Goal: Task Accomplishment & Management: Use online tool/utility

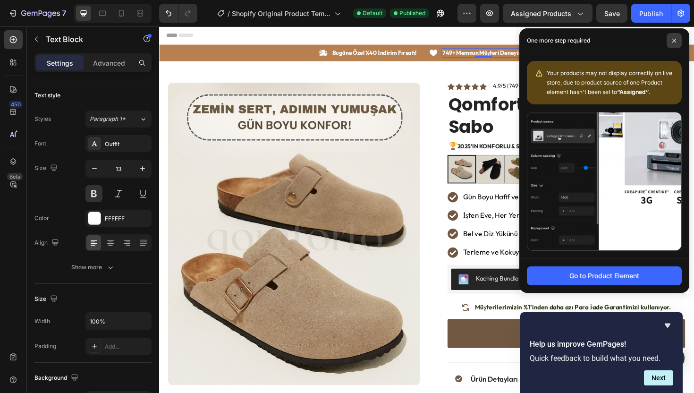
click at [674, 45] on span at bounding box center [674, 40] width 15 height 15
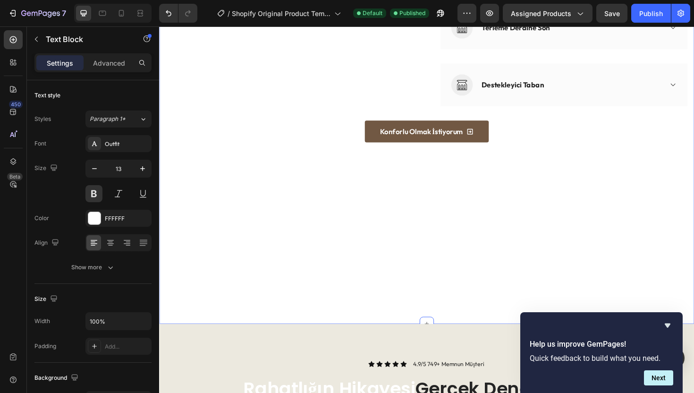
scroll to position [896, 0]
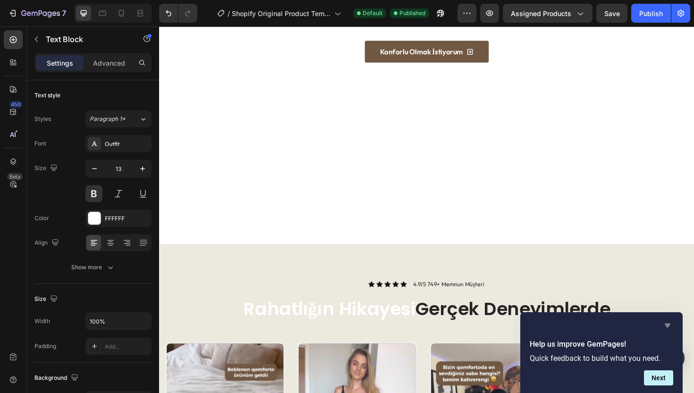
click at [667, 322] on icon "Hide survey" at bounding box center [667, 325] width 11 height 11
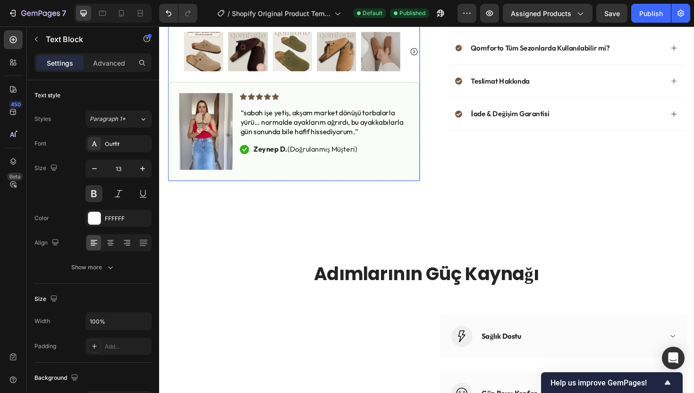
scroll to position [436, 0]
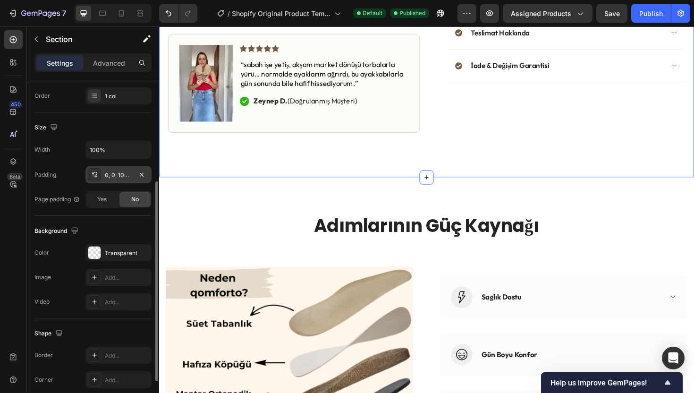
scroll to position [154, 0]
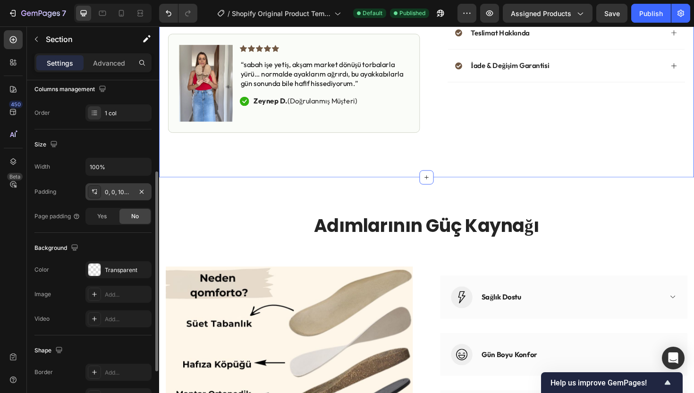
click at [114, 194] on div "0, 0, 100, 0" at bounding box center [118, 192] width 27 height 8
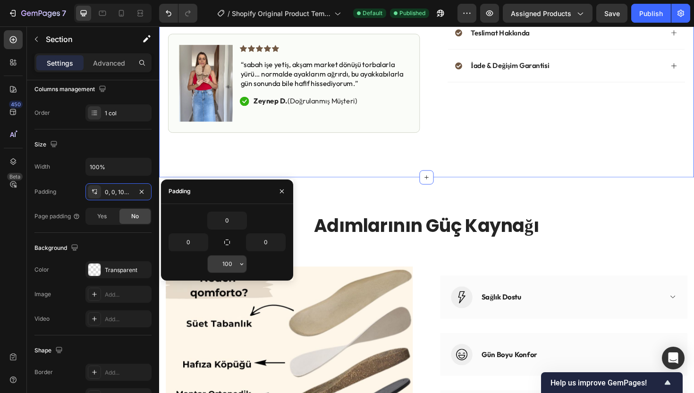
click at [232, 266] on input "100" at bounding box center [227, 263] width 39 height 17
click at [233, 264] on input "100" at bounding box center [227, 263] width 39 height 17
click at [228, 264] on input "100" at bounding box center [227, 263] width 39 height 17
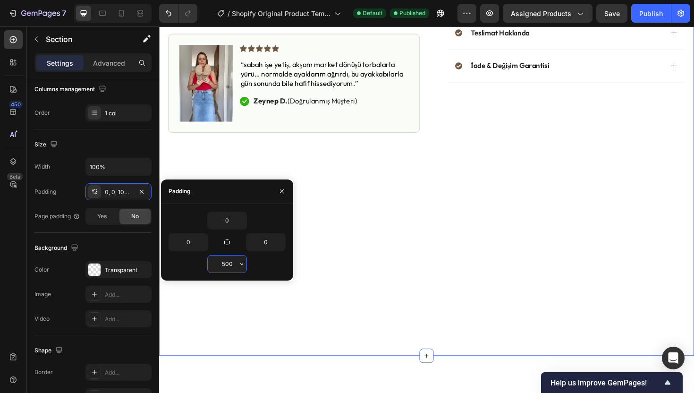
type input "50"
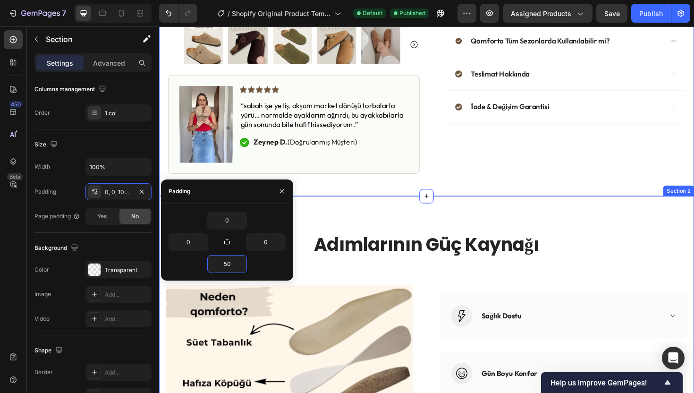
scroll to position [338, 0]
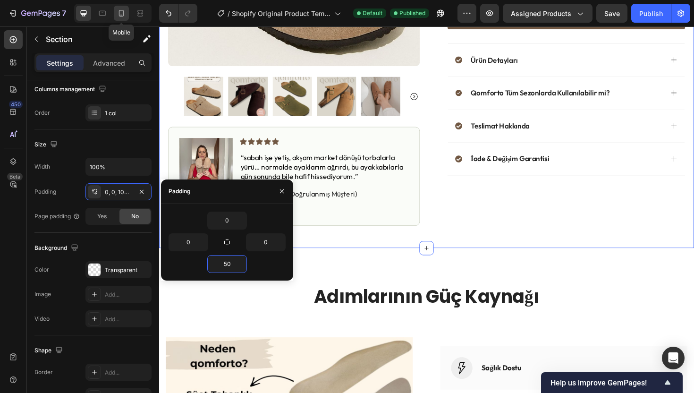
click at [121, 15] on icon at bounding box center [121, 15] width 2 height 1
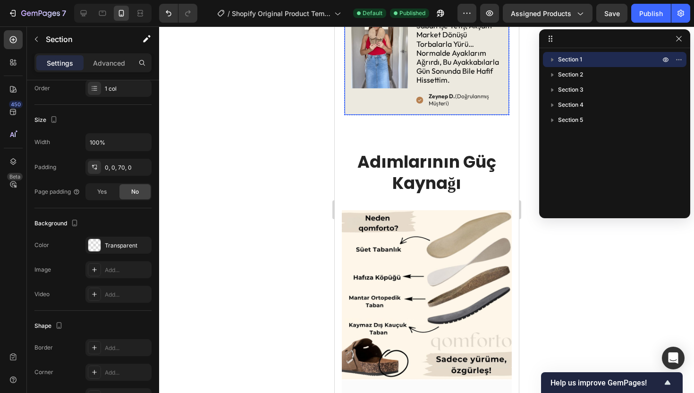
scroll to position [706, 0]
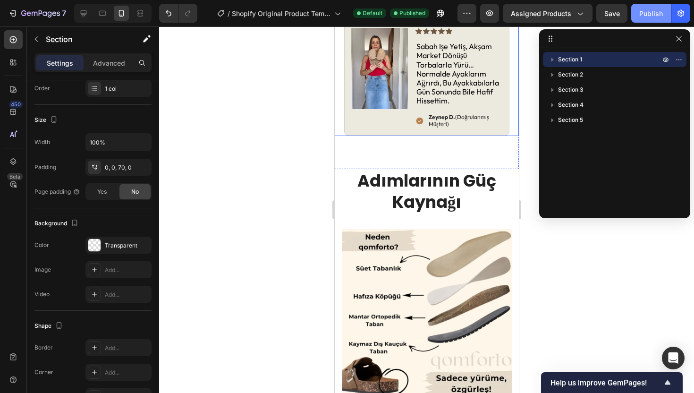
click at [638, 17] on button "Publish" at bounding box center [651, 13] width 40 height 19
